Goal: Information Seeking & Learning: Learn about a topic

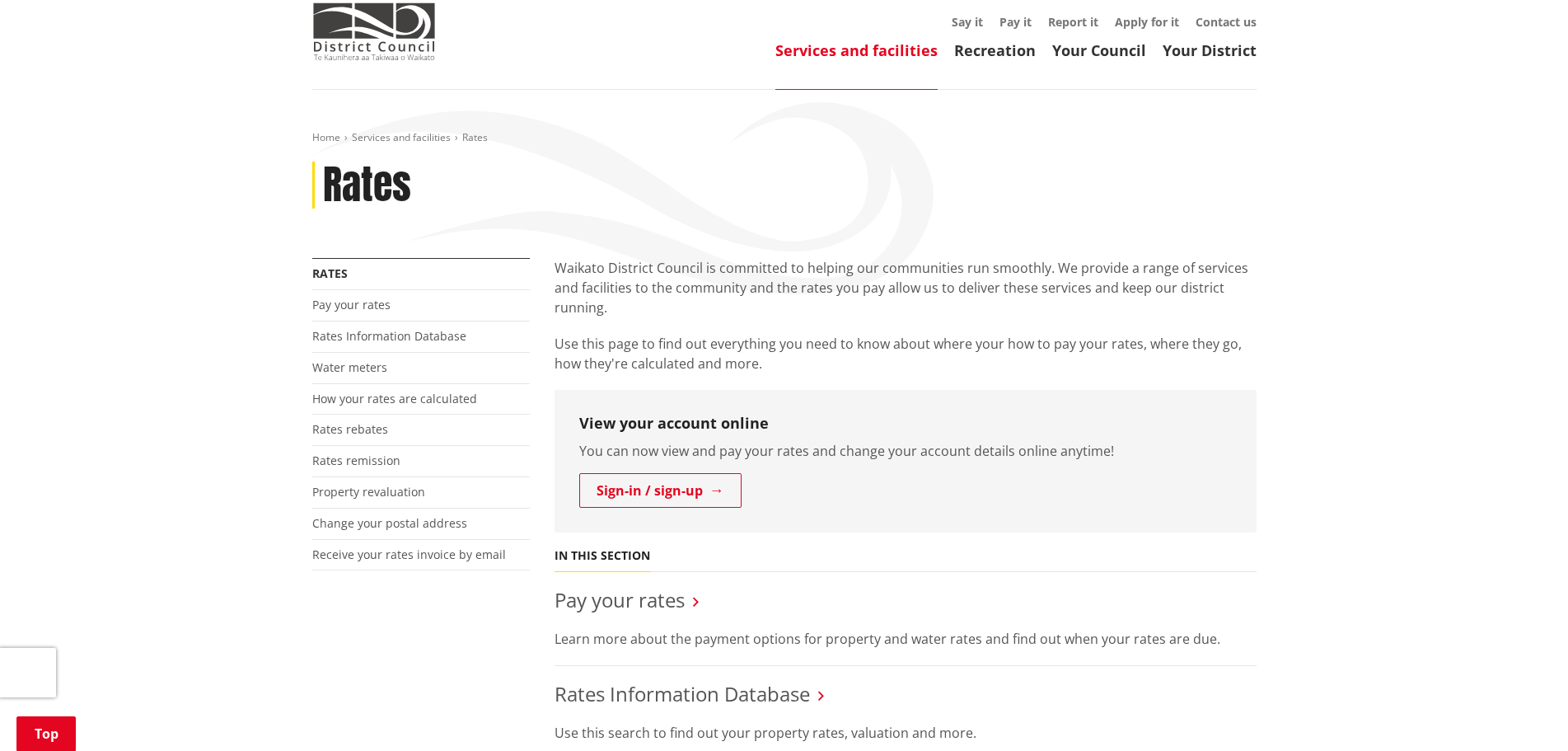
scroll to position [577, 0]
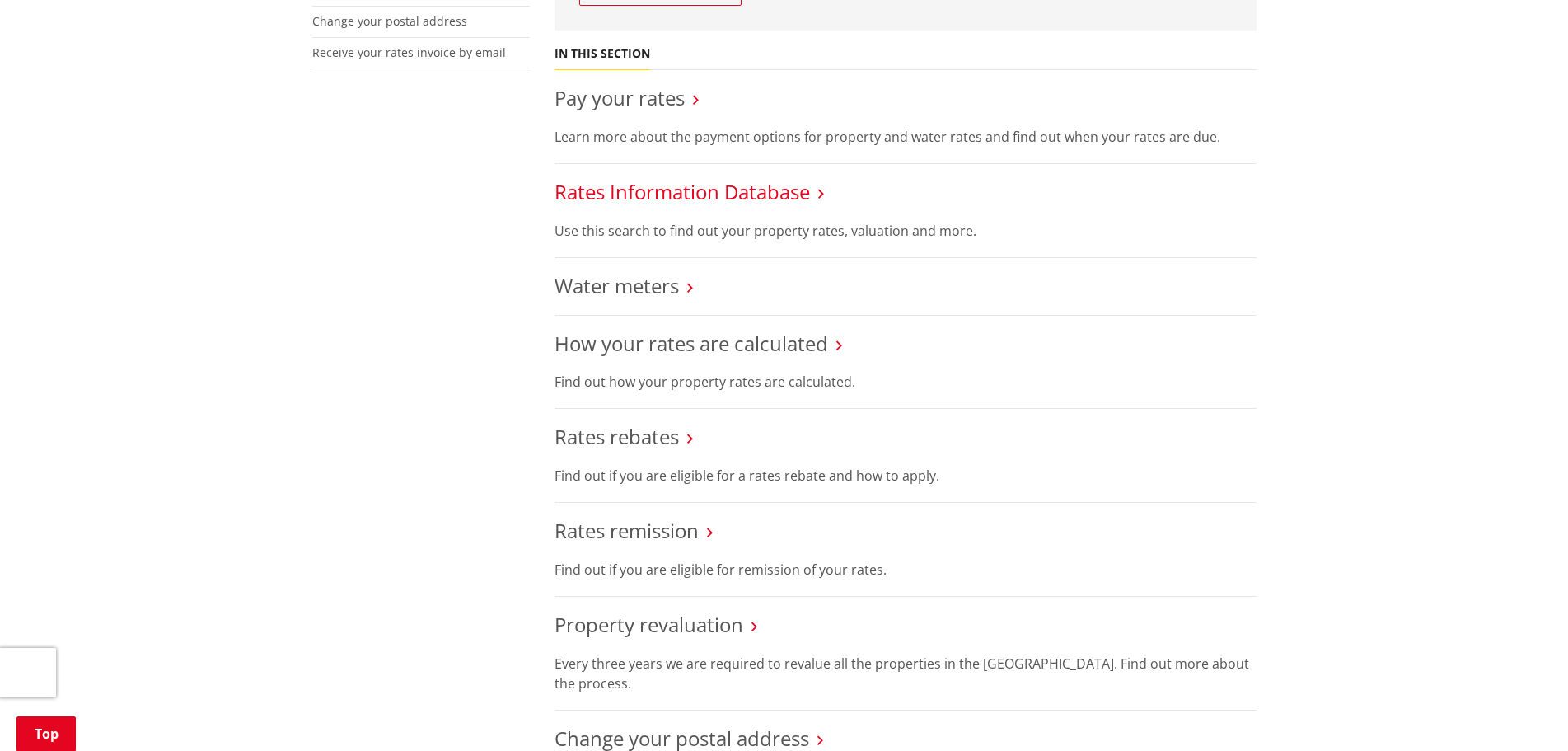
click at [756, 193] on link "Rates Information Database" at bounding box center [683, 191] width 255 height 27
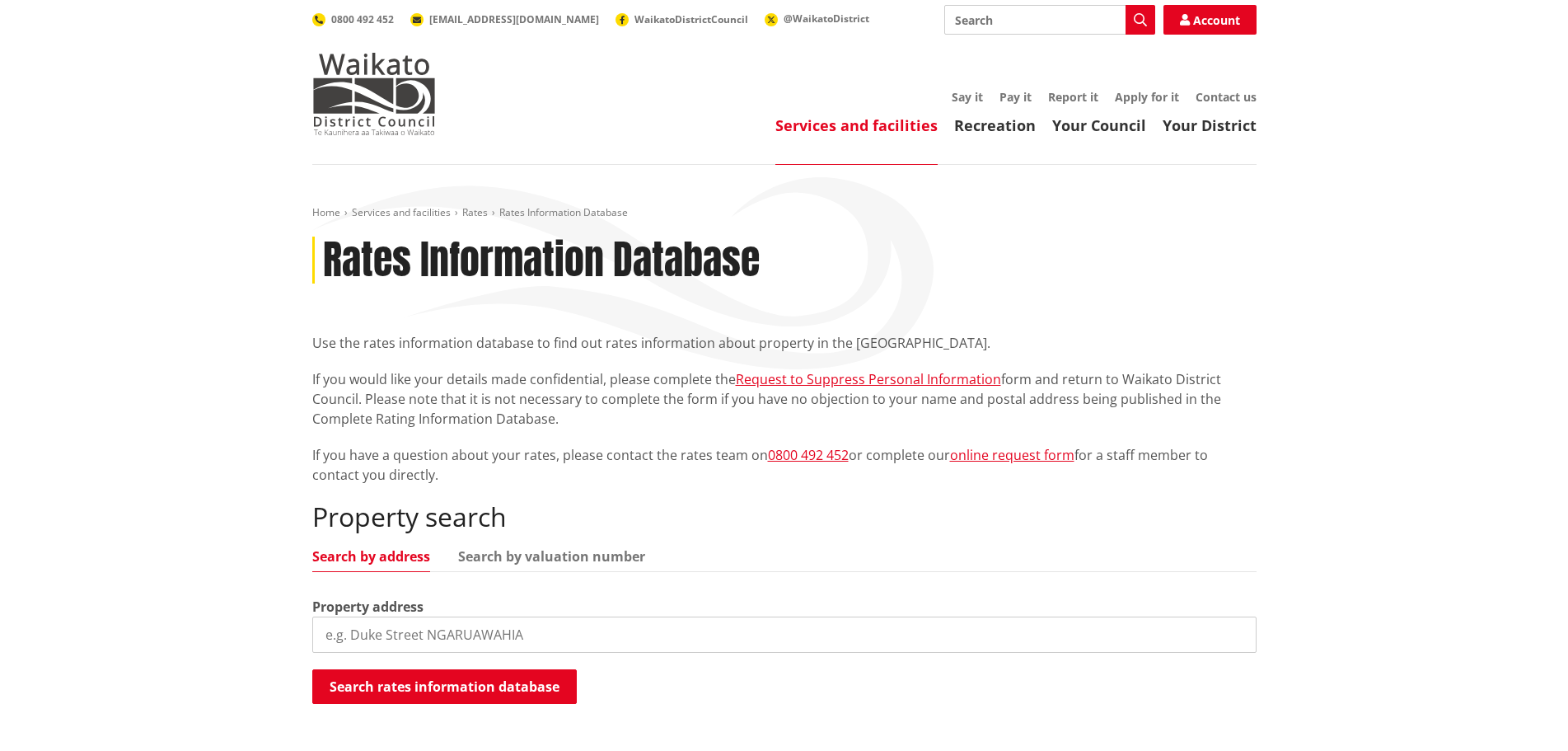
click at [356, 646] on input "search" at bounding box center [785, 634] width 945 height 36
type input "58 CEMETERY ROAD"
click at [445, 683] on button "Search rates information database" at bounding box center [445, 686] width 265 height 35
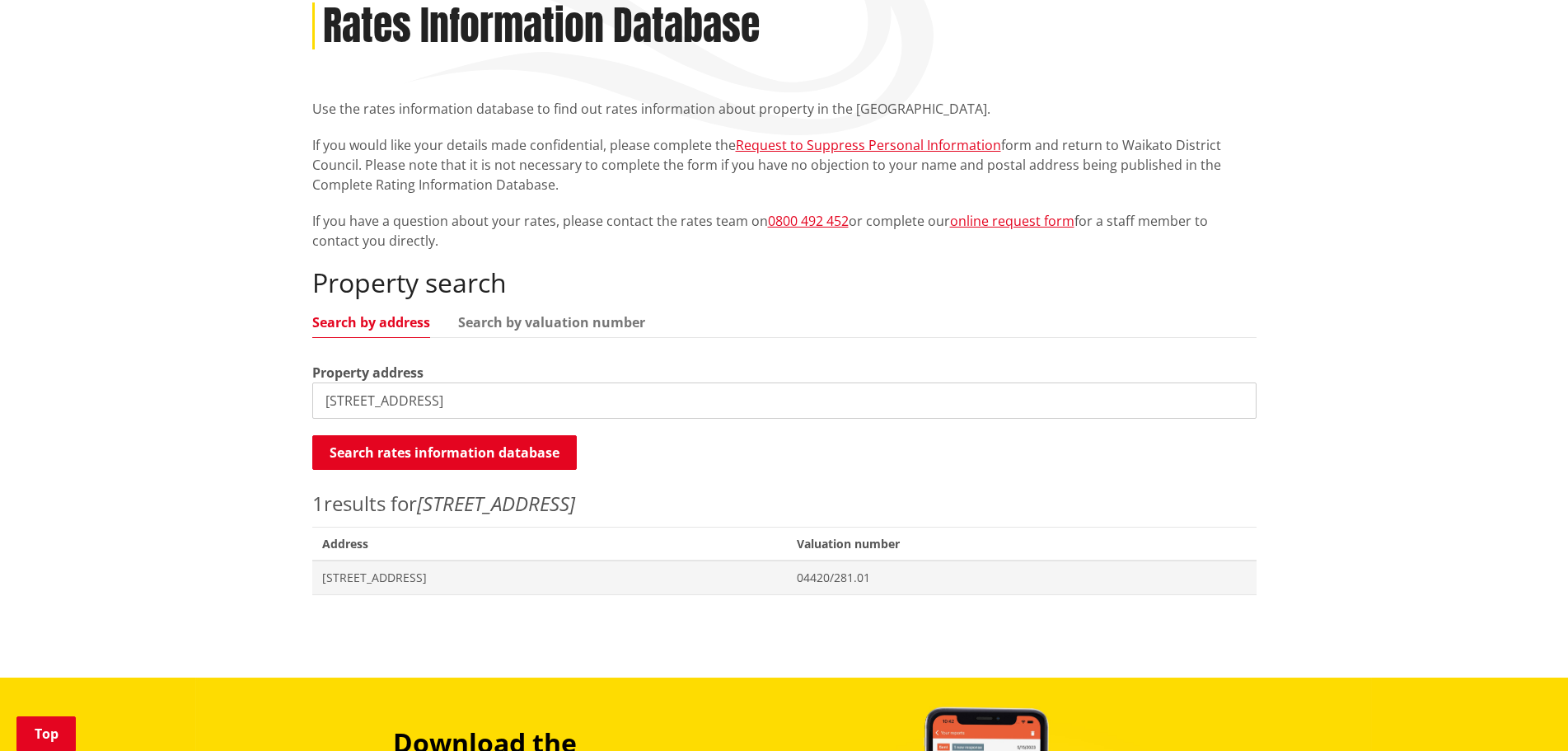
scroll to position [247, 0]
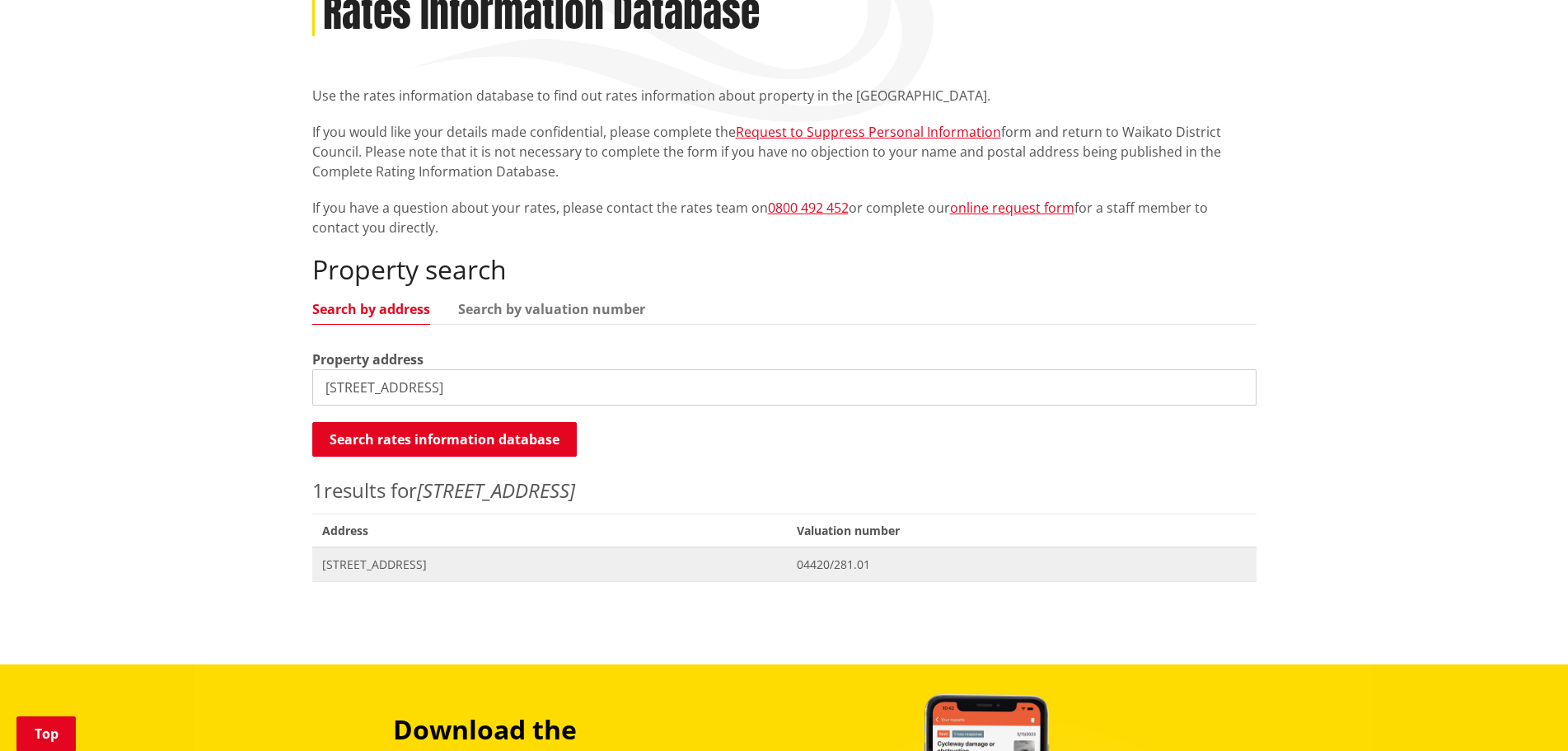
click at [418, 562] on span "58 Cemetery Road WHATAWHATA" at bounding box center [551, 564] width 456 height 16
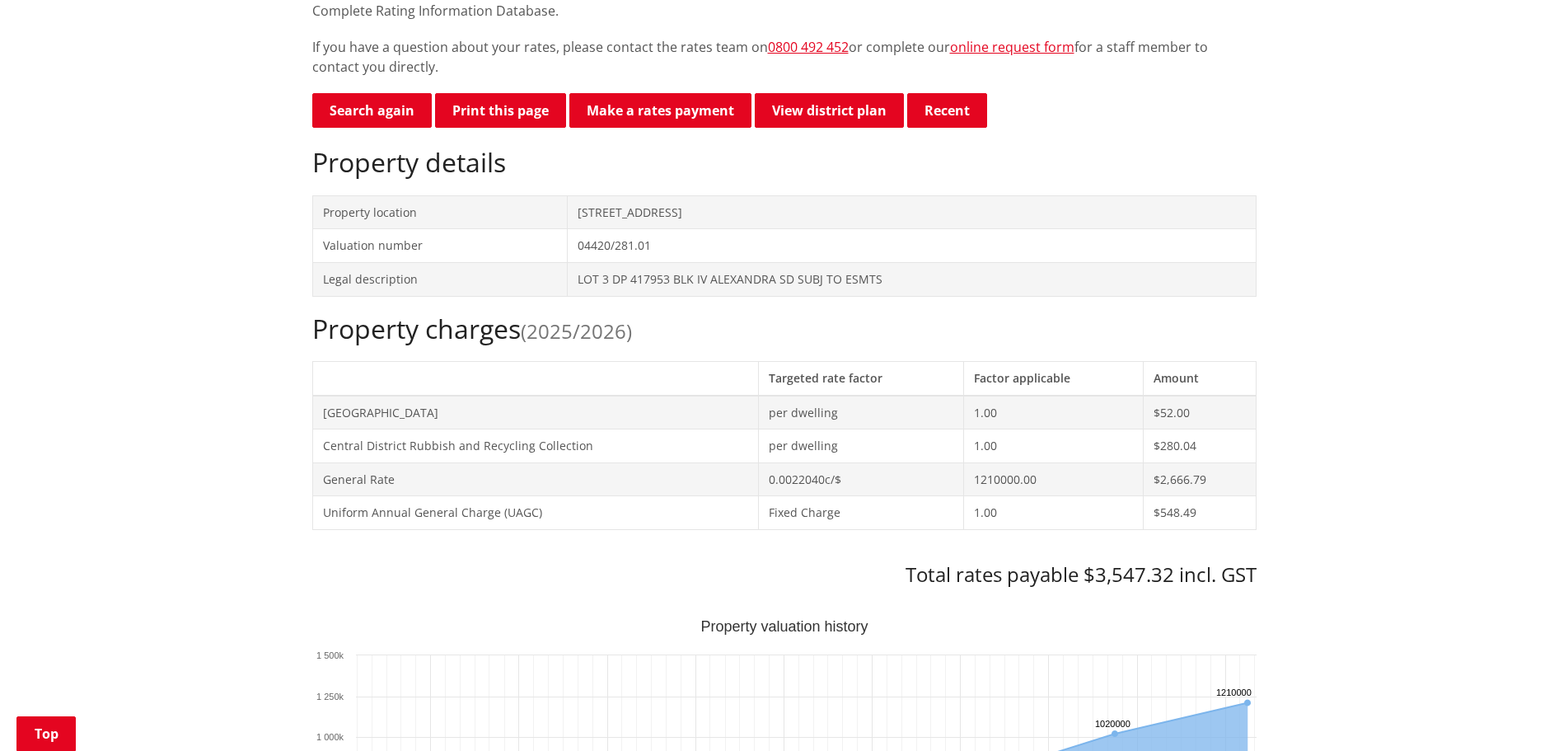
scroll to position [412, 0]
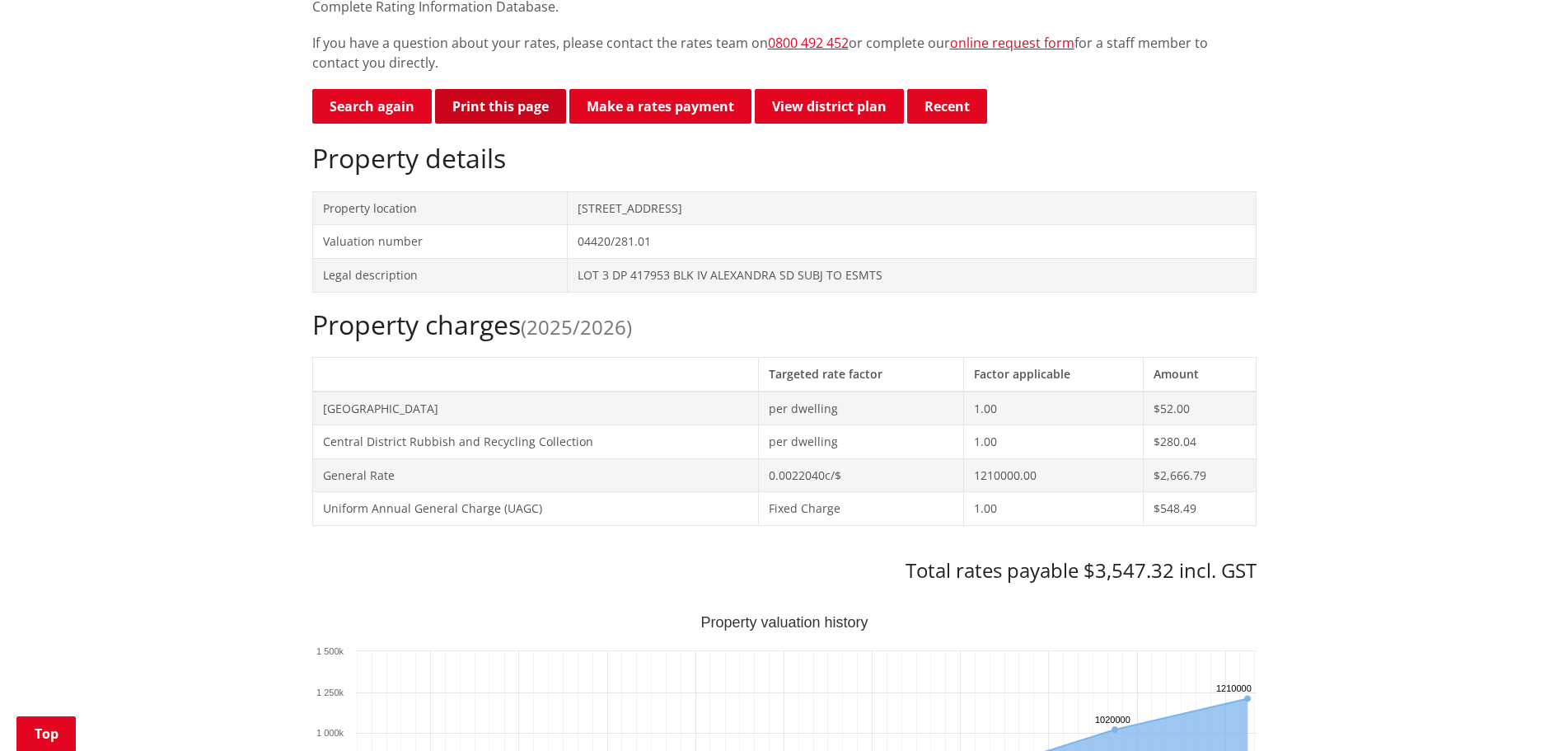
click at [513, 101] on button "Print this page" at bounding box center [501, 106] width 131 height 35
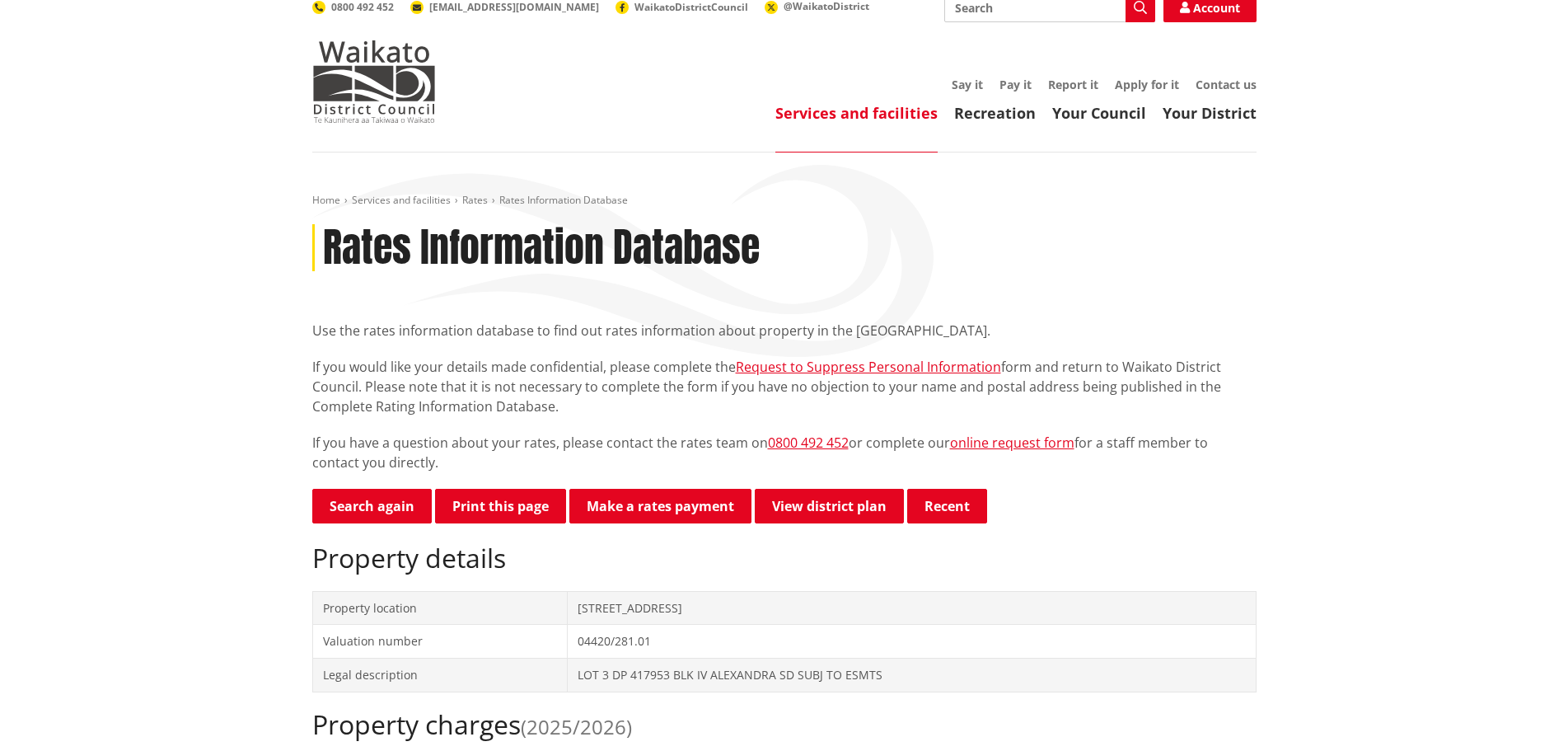
scroll to position [0, 0]
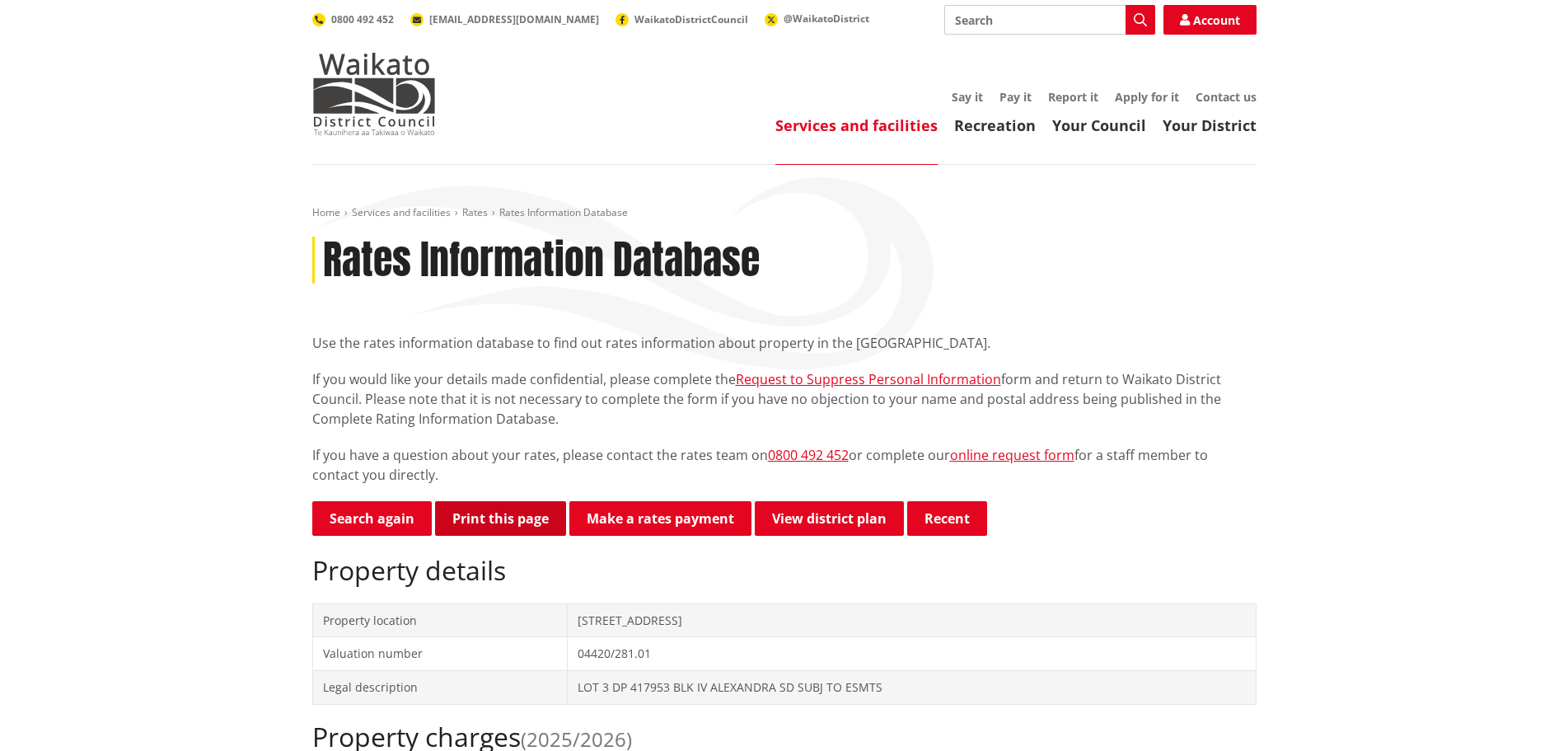
click at [497, 508] on button "Print this page" at bounding box center [501, 518] width 131 height 35
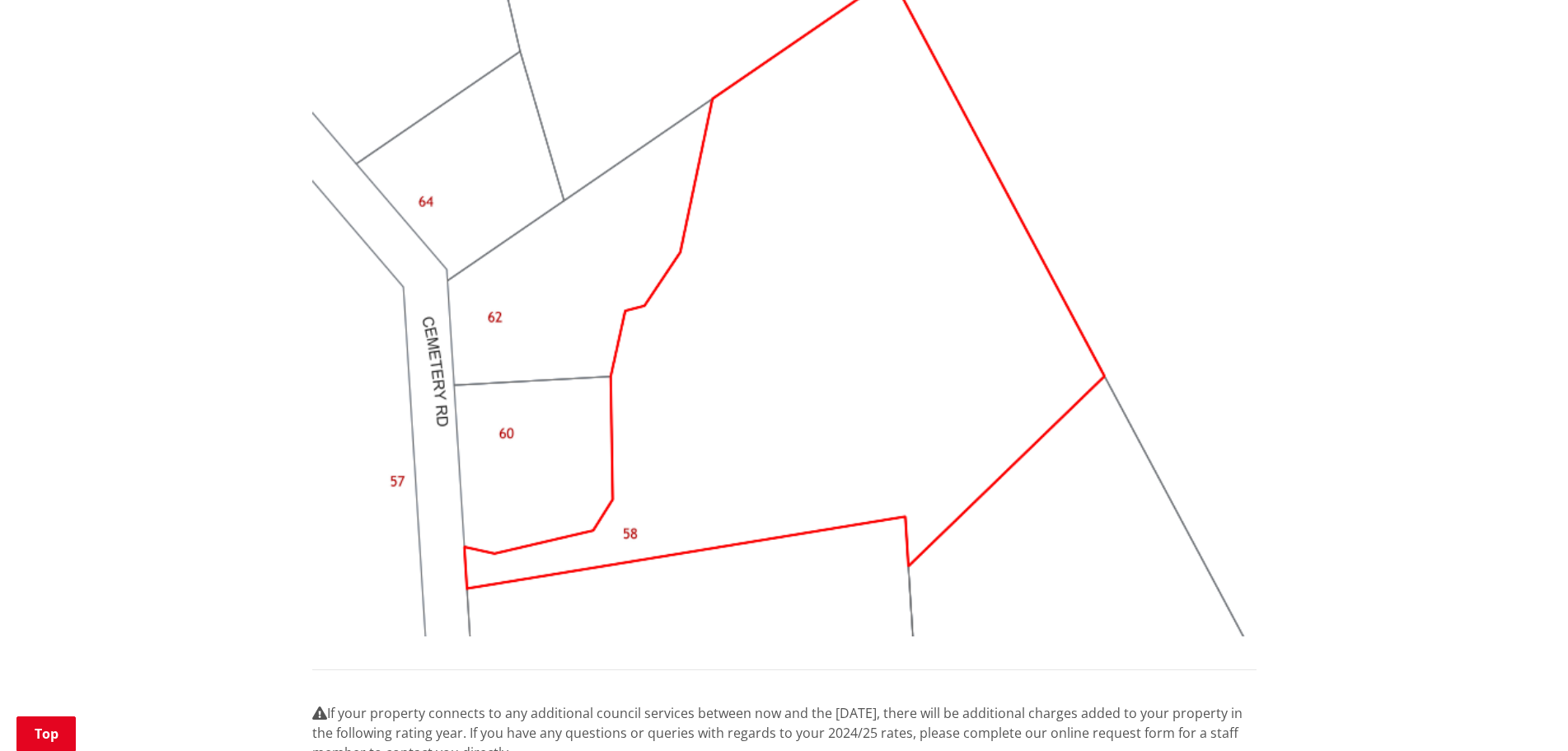
scroll to position [1493, 0]
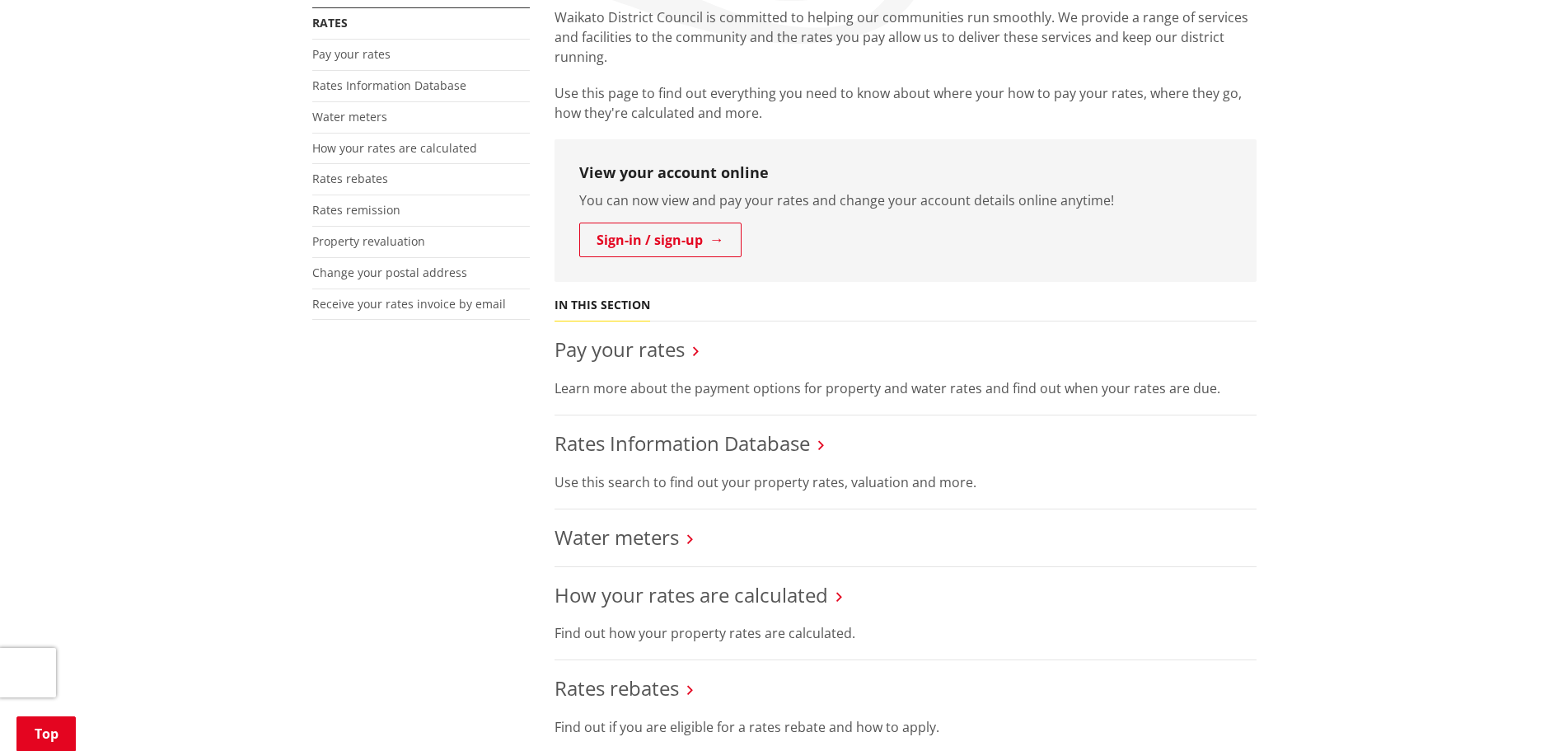
scroll to position [330, 0]
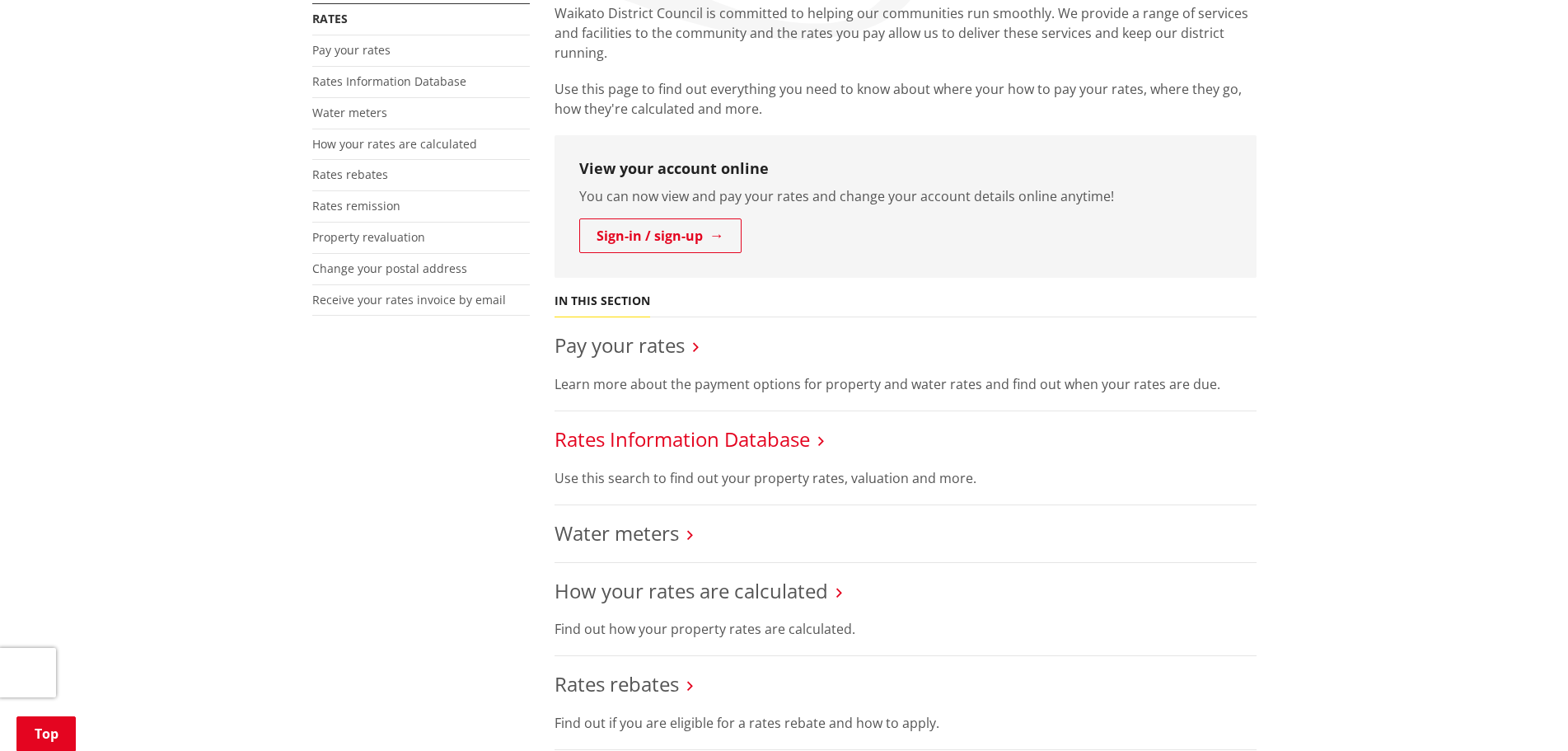
click at [720, 433] on link "Rates Information Database" at bounding box center [683, 439] width 255 height 27
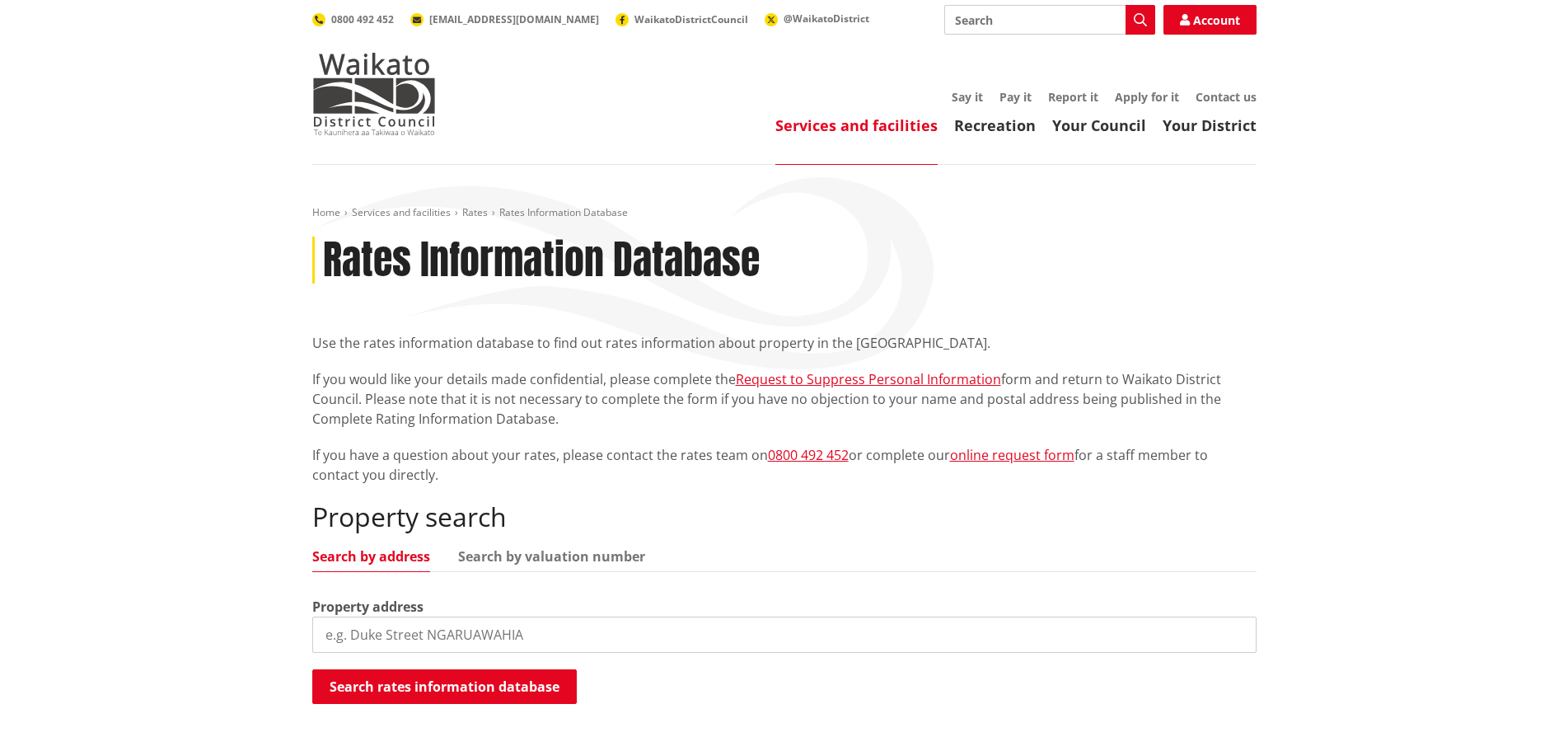
click at [427, 618] on input "search" at bounding box center [785, 634] width 945 height 36
type input "58 cemetery"
click at [478, 681] on button "Search rates information database" at bounding box center [445, 686] width 265 height 35
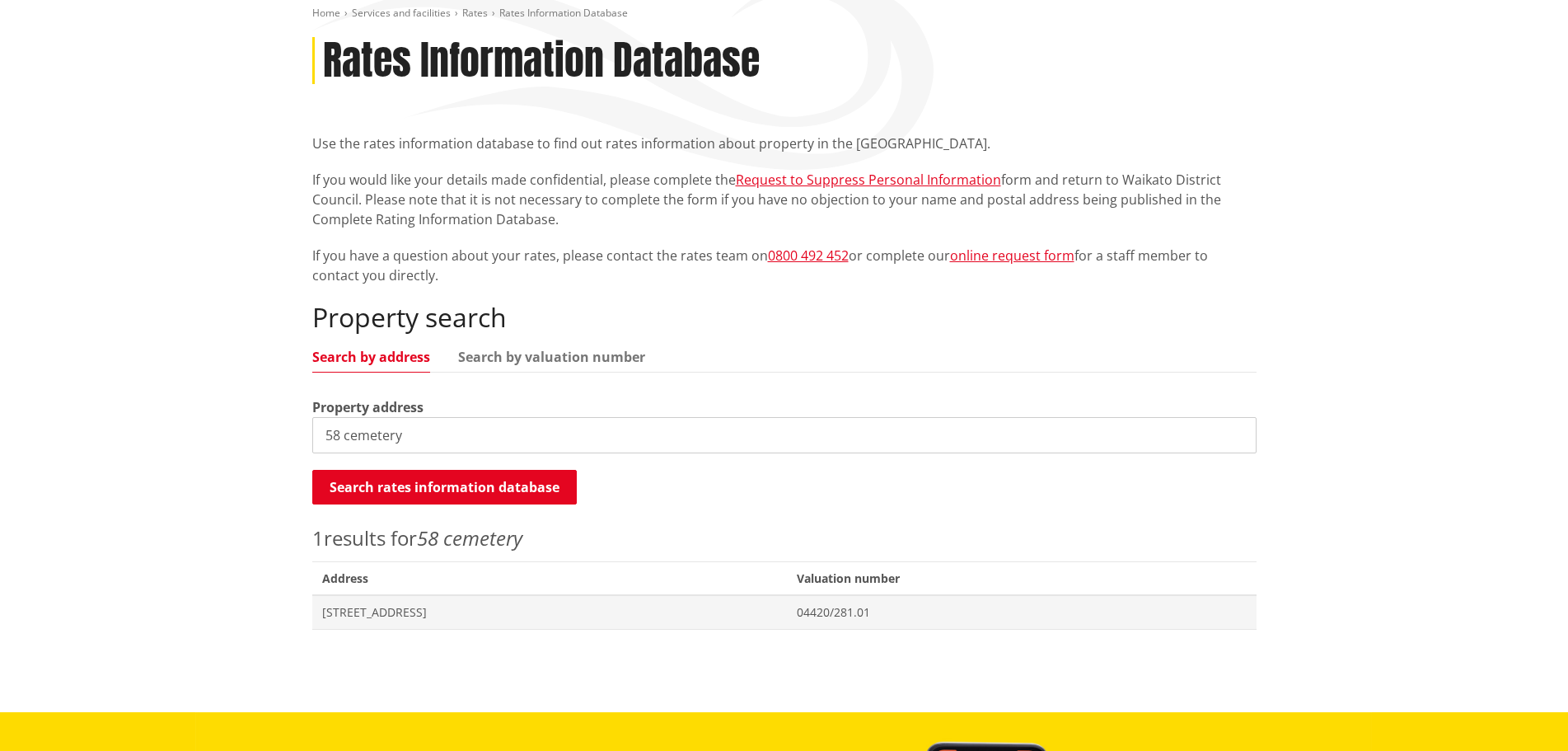
scroll to position [330, 0]
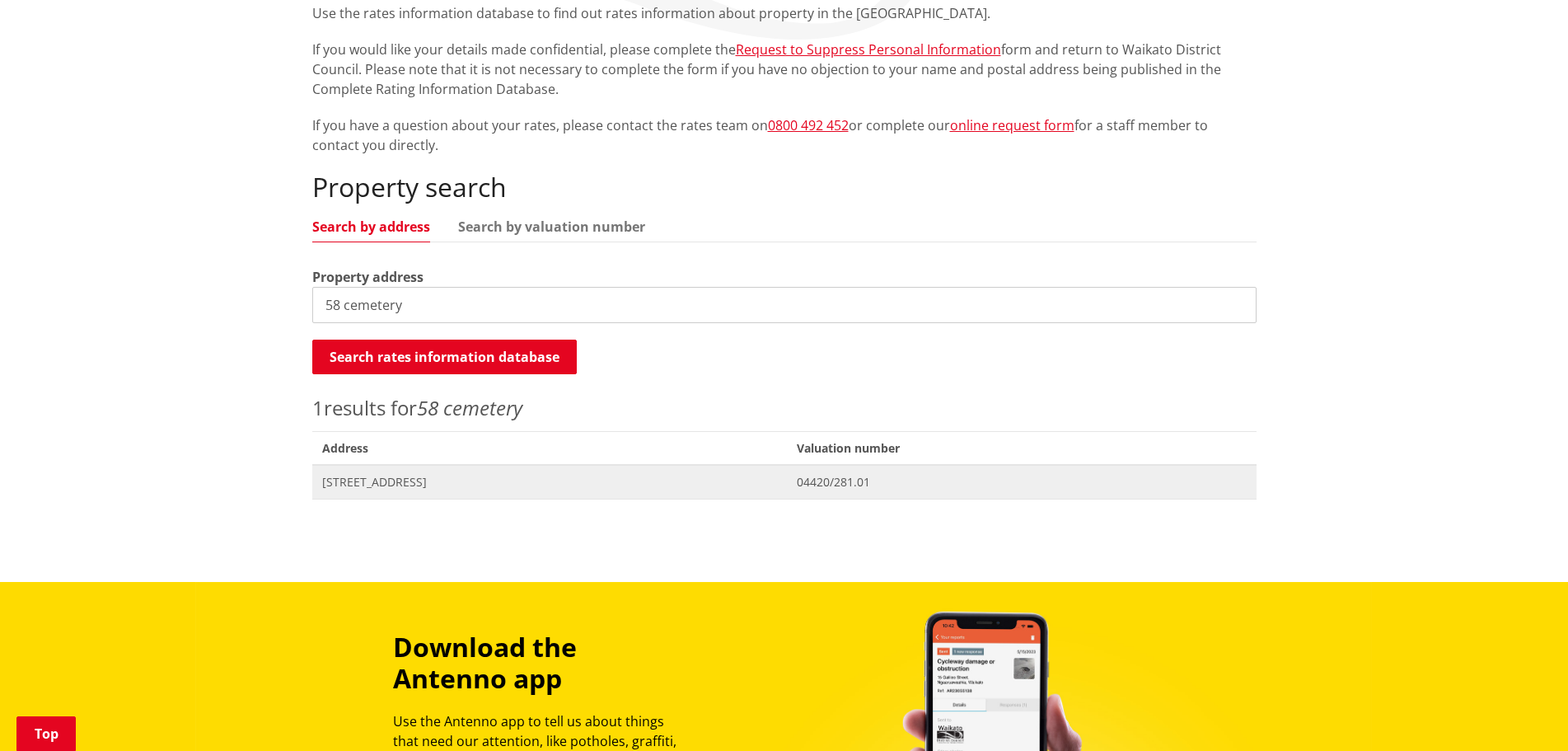
click at [482, 482] on span "[STREET_ADDRESS]" at bounding box center [551, 482] width 456 height 16
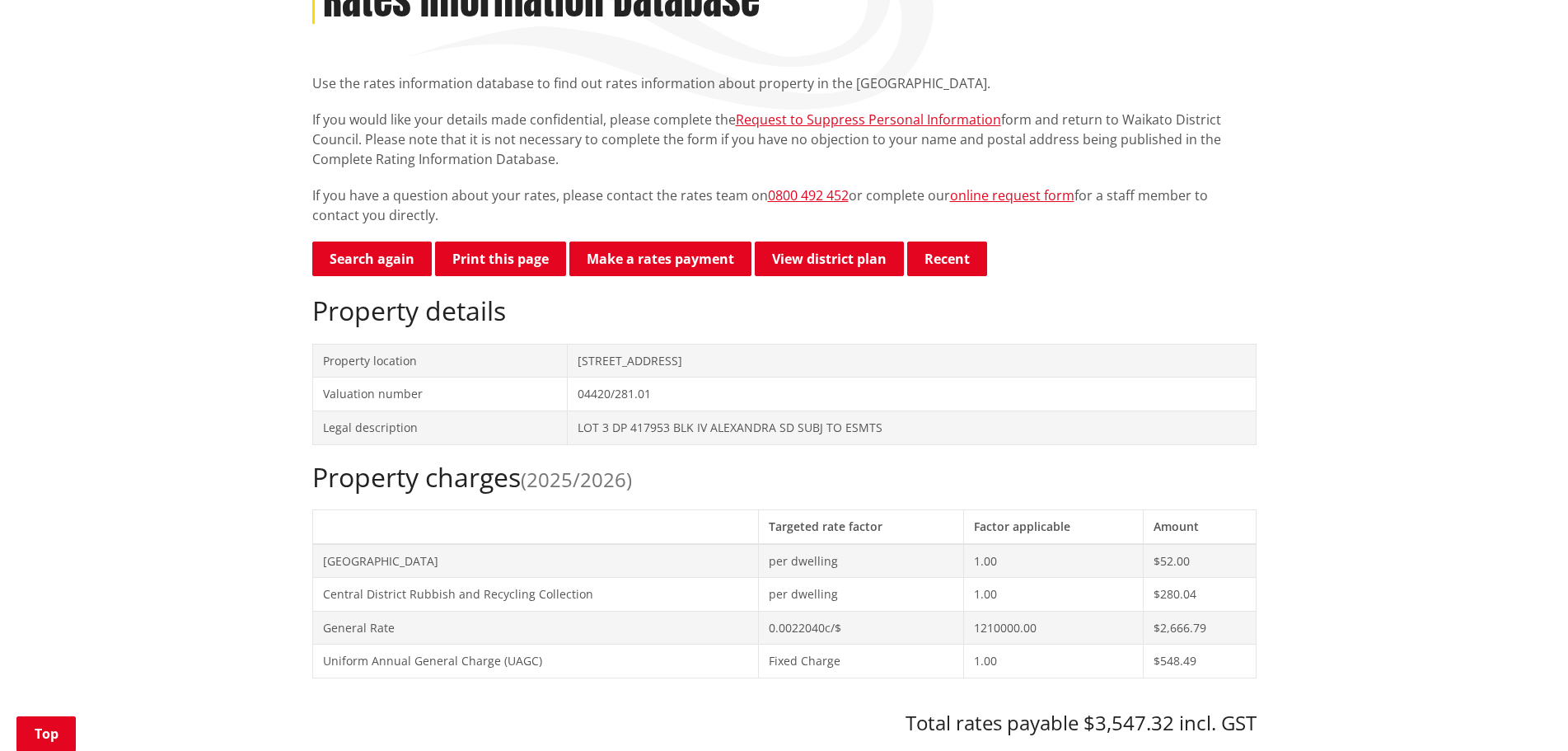
scroll to position [247, 0]
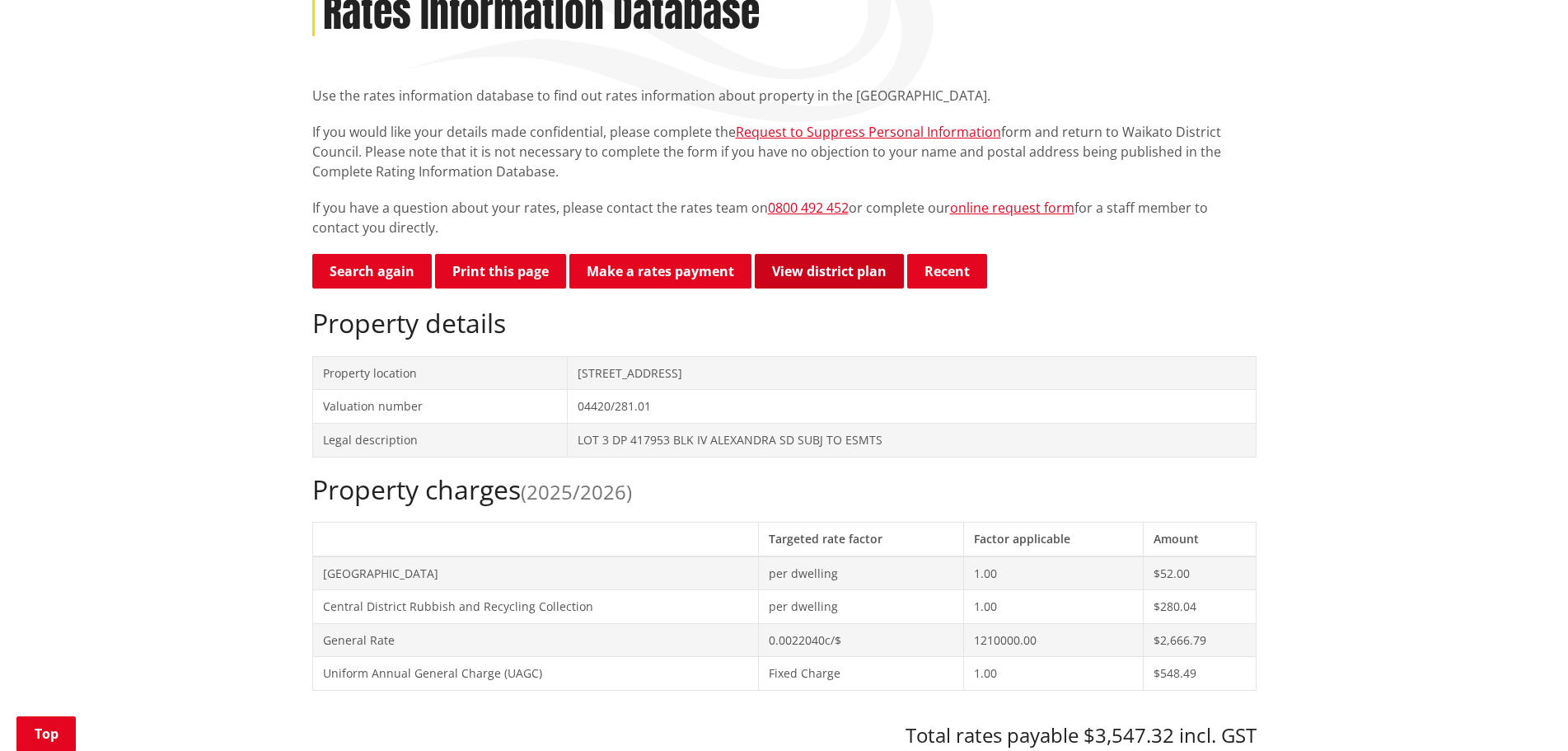
click at [840, 265] on link "View district plan" at bounding box center [830, 271] width 149 height 35
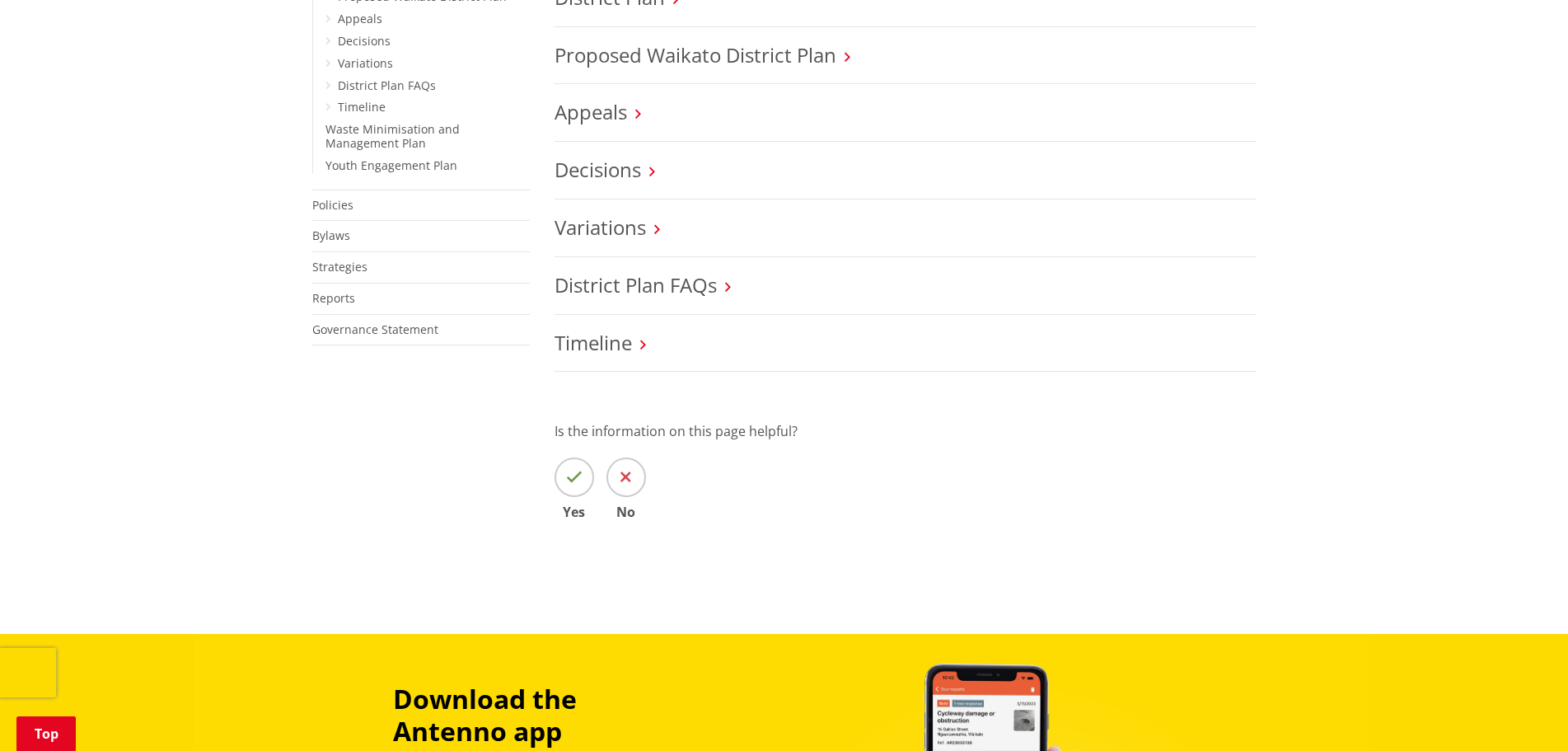
scroll to position [659, 0]
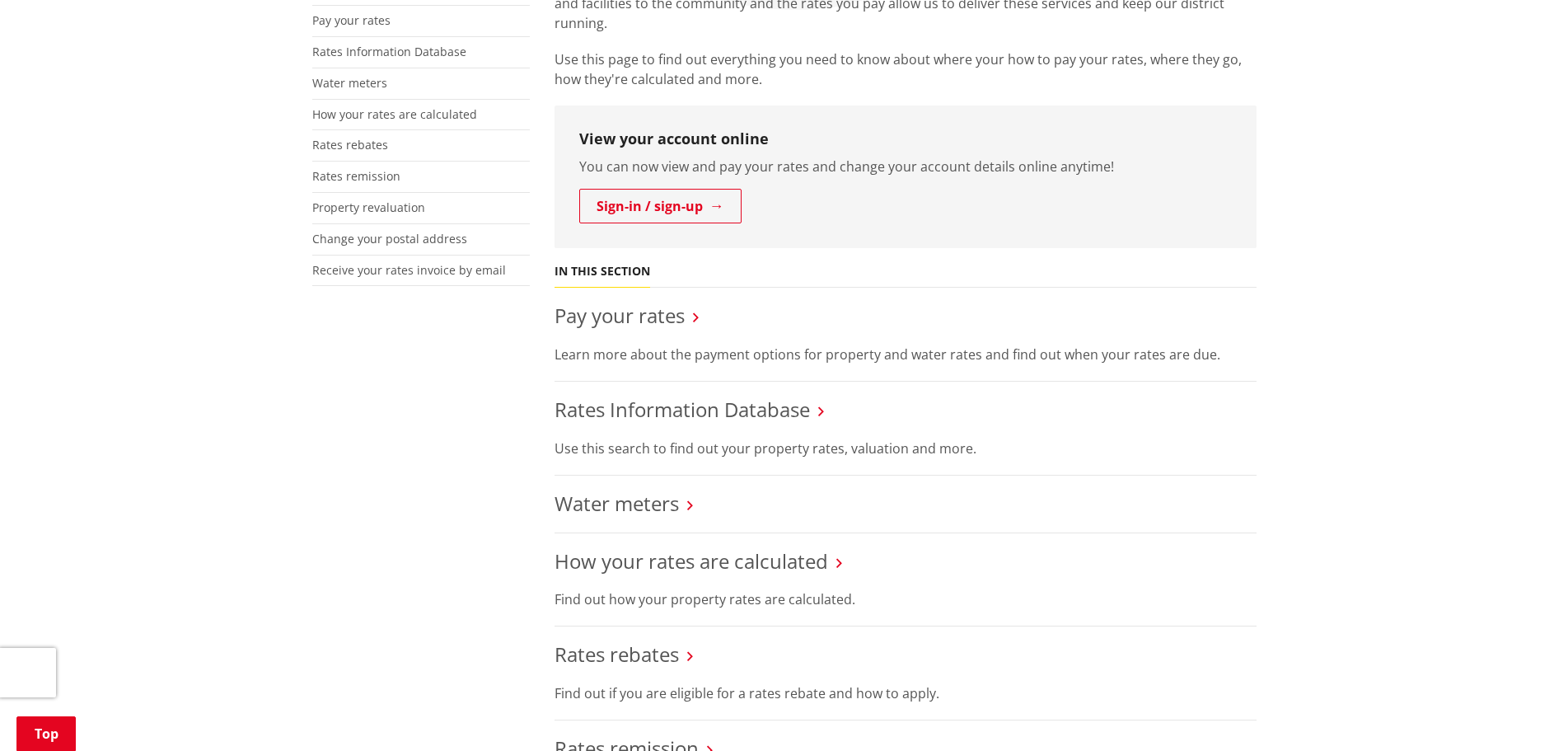
scroll to position [330, 0]
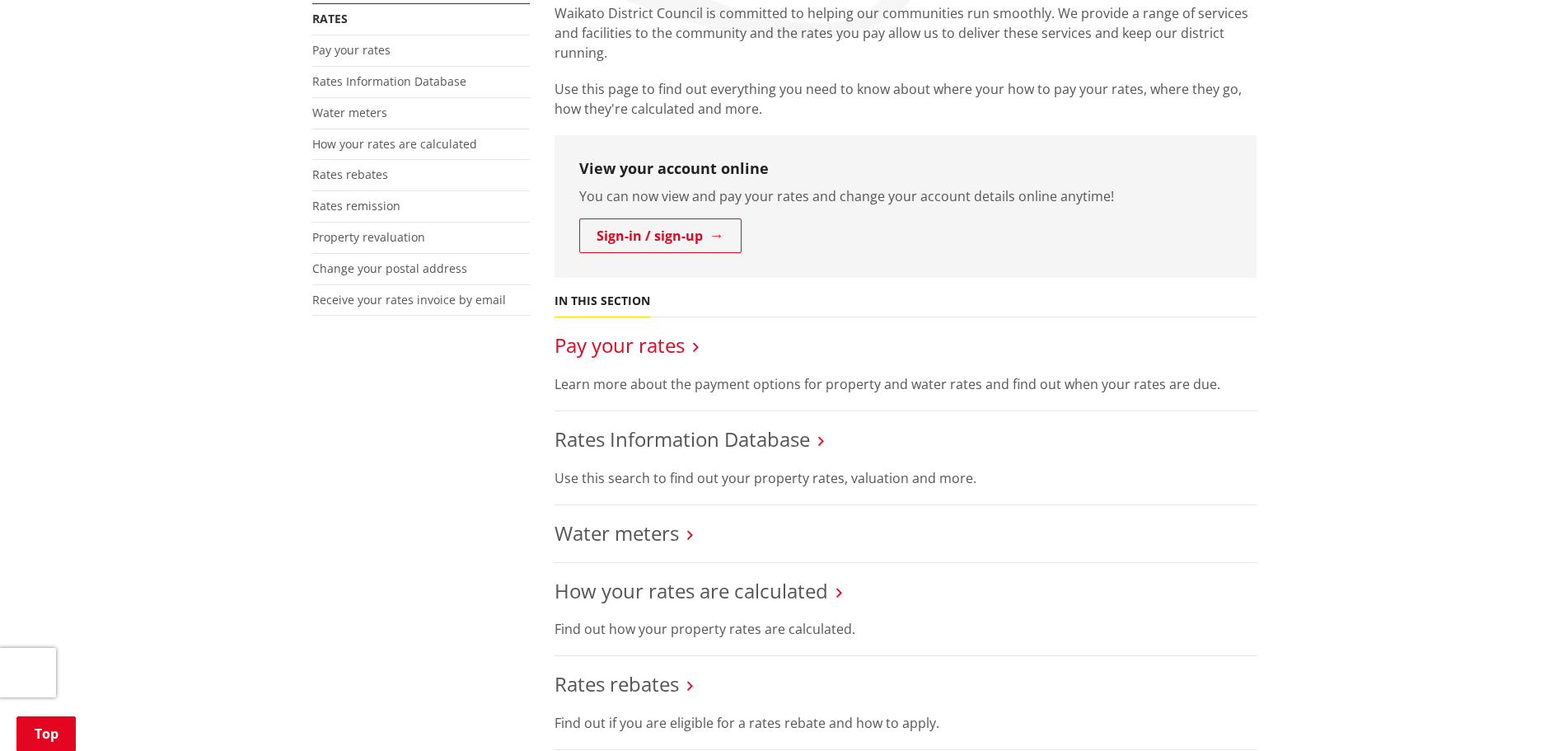
click at [635, 346] on link "Pay your rates" at bounding box center [620, 345] width 130 height 27
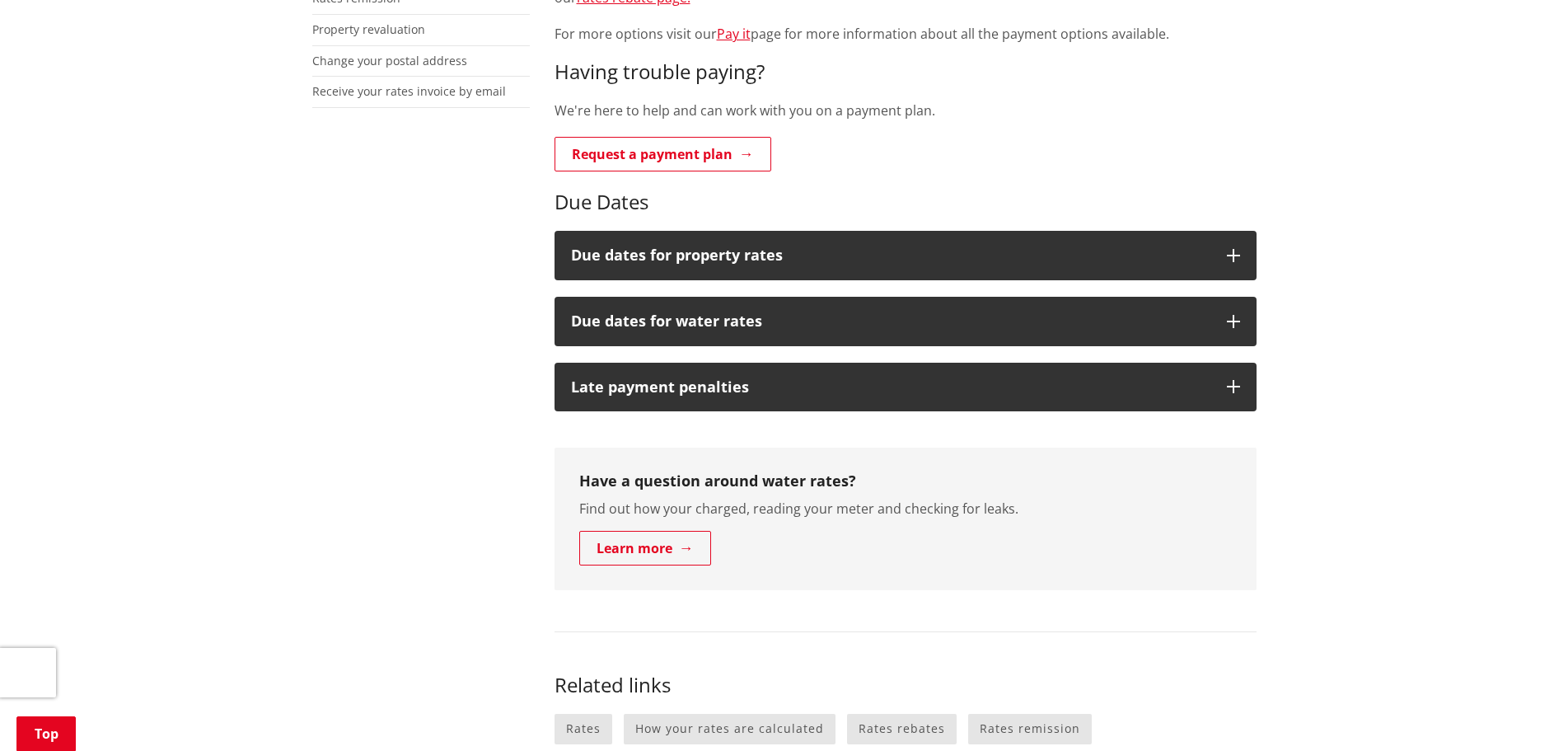
scroll to position [577, 0]
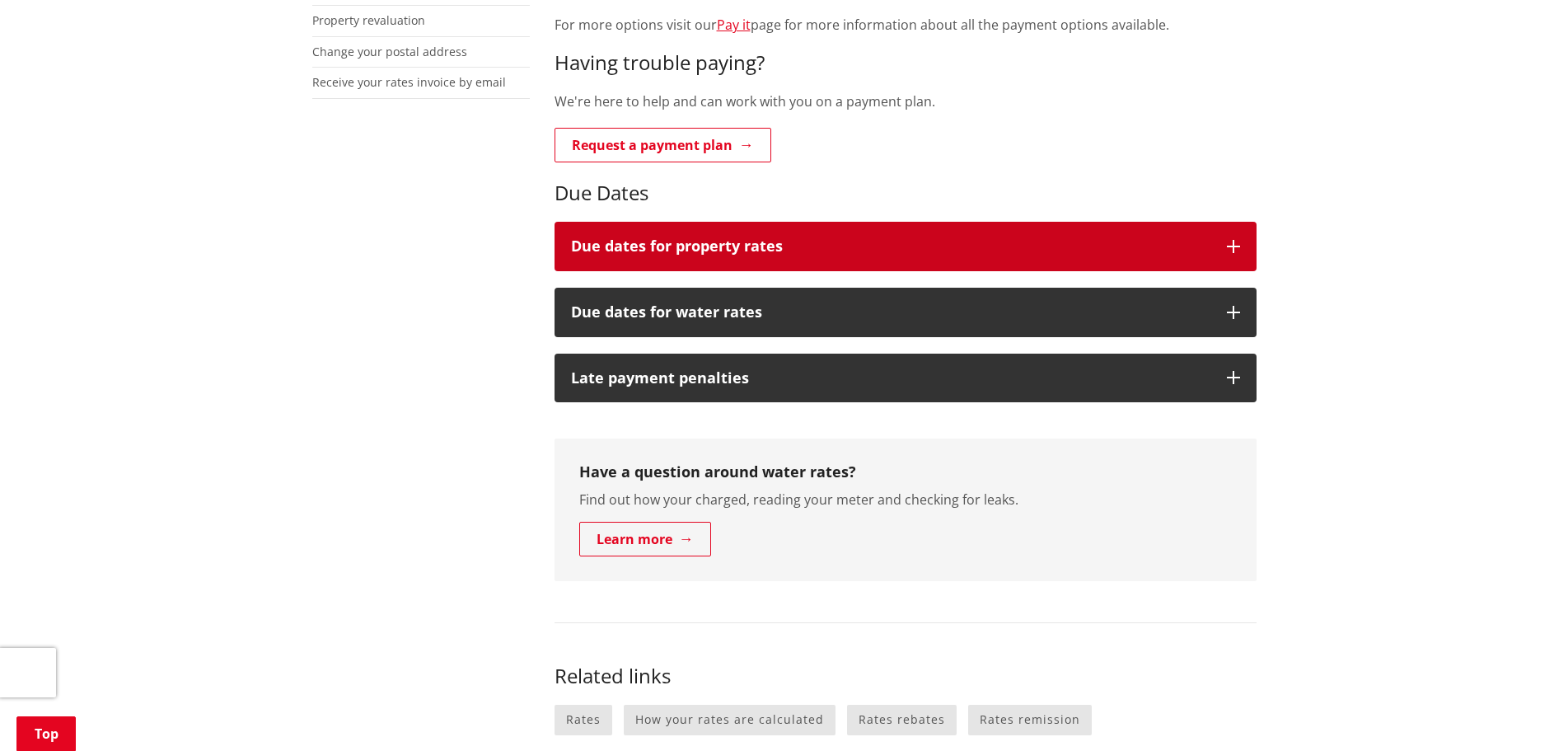
click at [1236, 245] on icon "button" at bounding box center [1234, 246] width 13 height 13
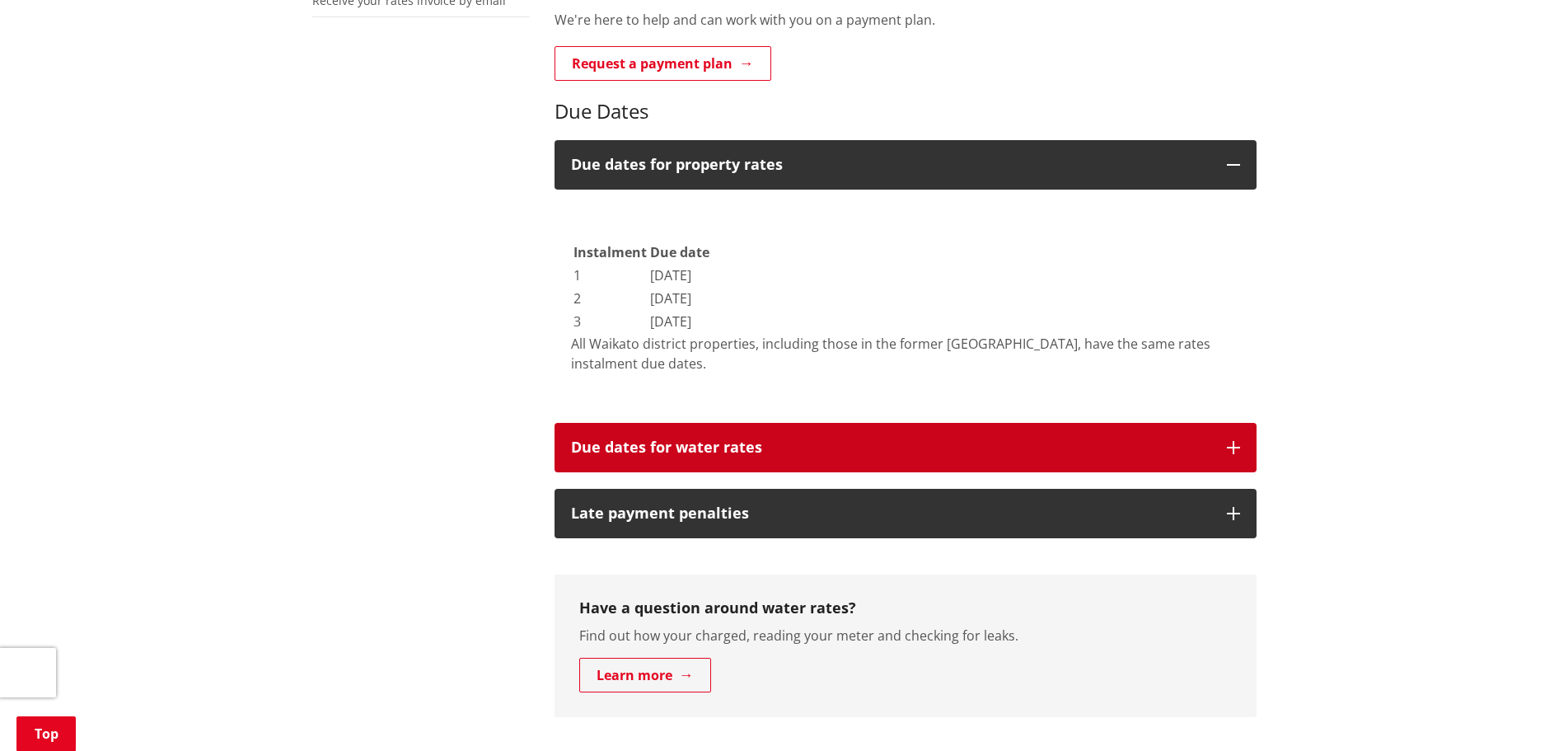
scroll to position [659, 0]
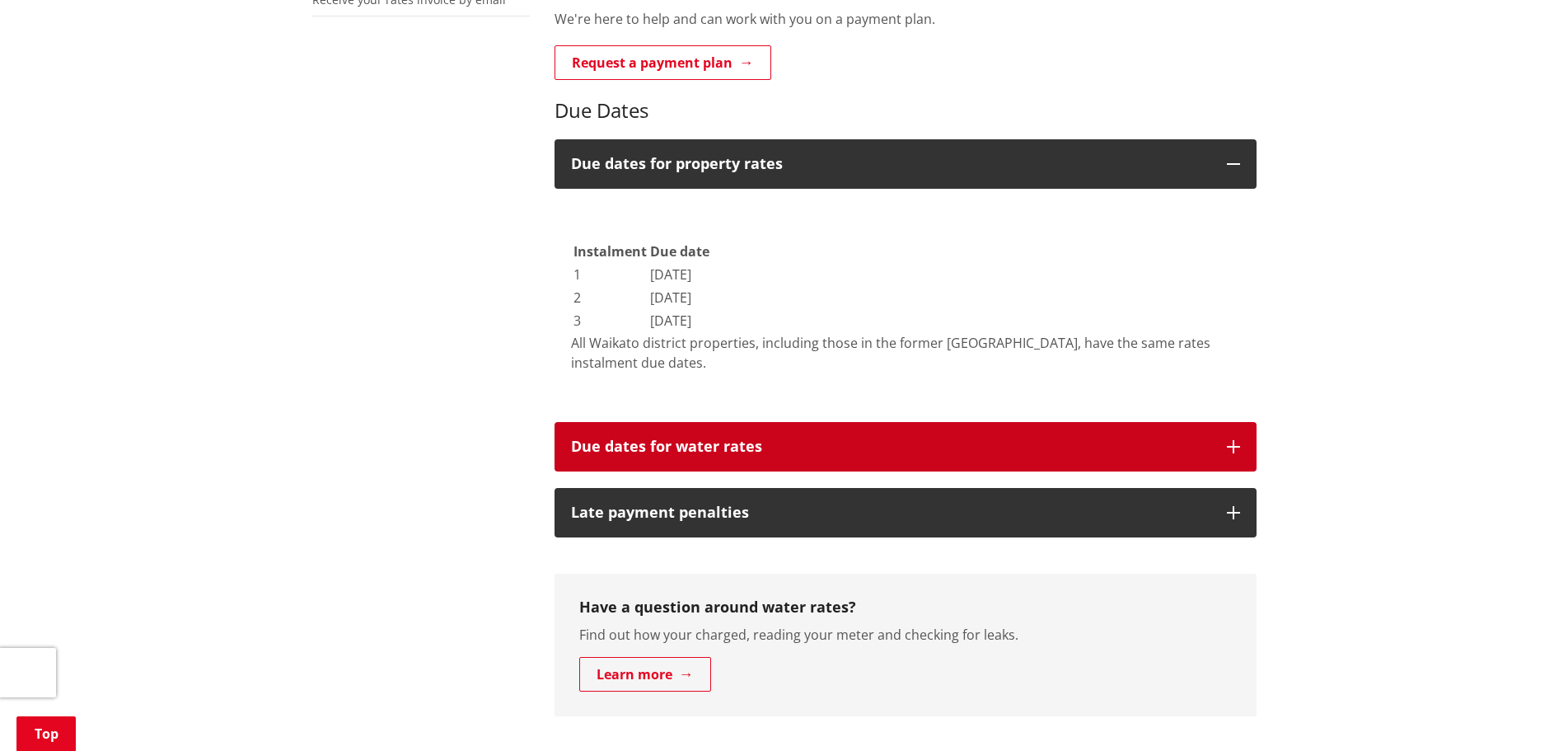
click at [1244, 446] on button "Due dates for water rates" at bounding box center [906, 446] width 702 height 49
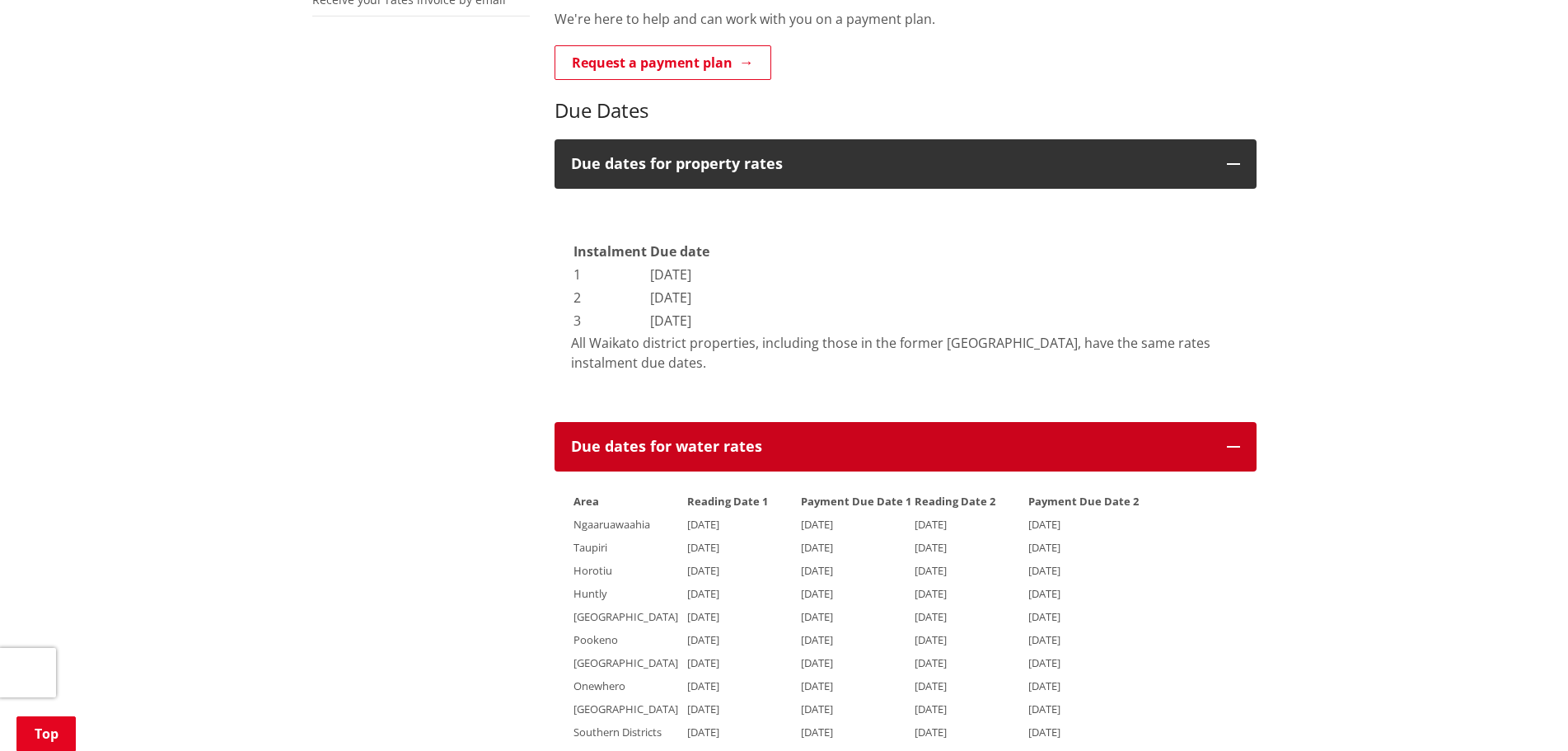
click at [1238, 448] on icon "button" at bounding box center [1234, 446] width 13 height 13
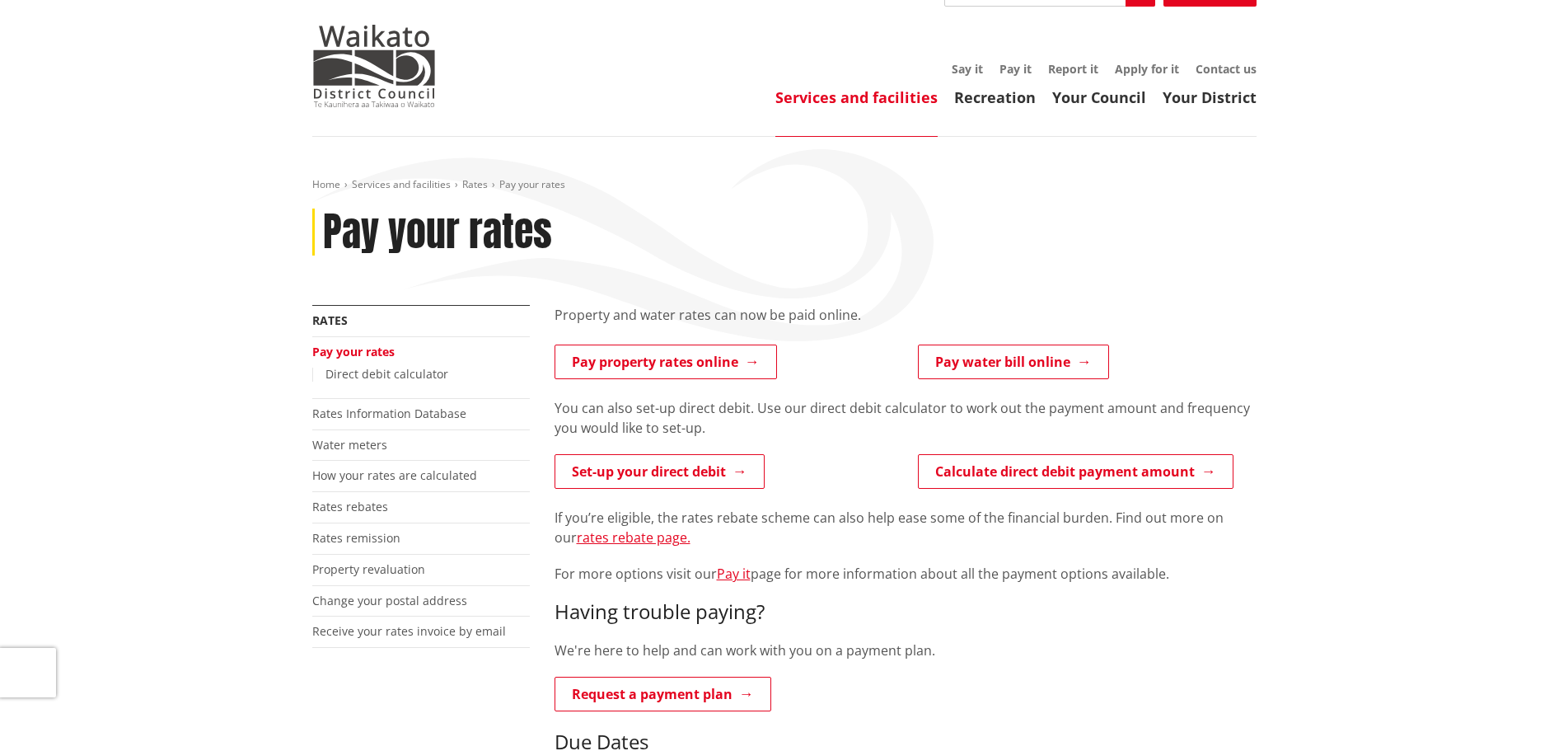
scroll to position [0, 0]
